Goal: Obtain resource: Obtain resource

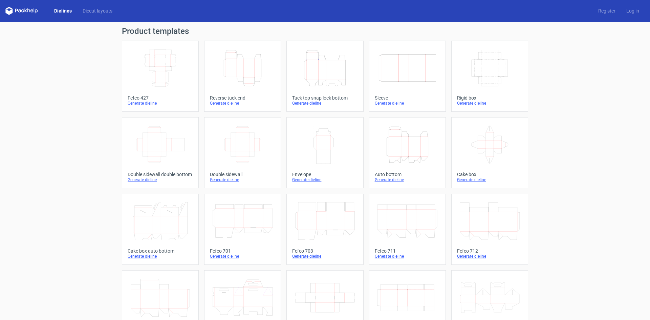
click at [326, 79] on icon "Height Depth Width" at bounding box center [325, 68] width 60 height 38
